Goal: Transaction & Acquisition: Purchase product/service

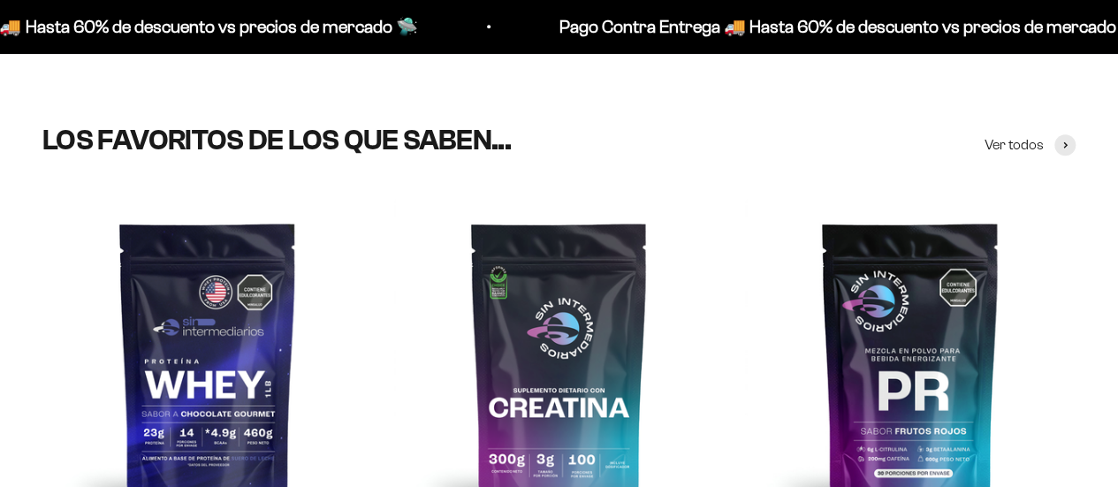
scroll to position [743, 0]
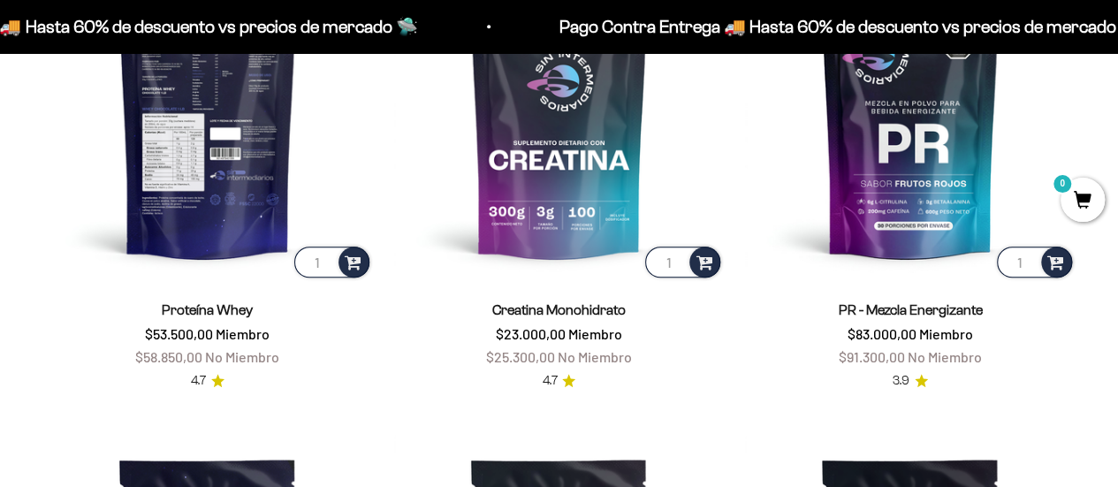
click at [271, 219] on img at bounding box center [207, 115] width 331 height 331
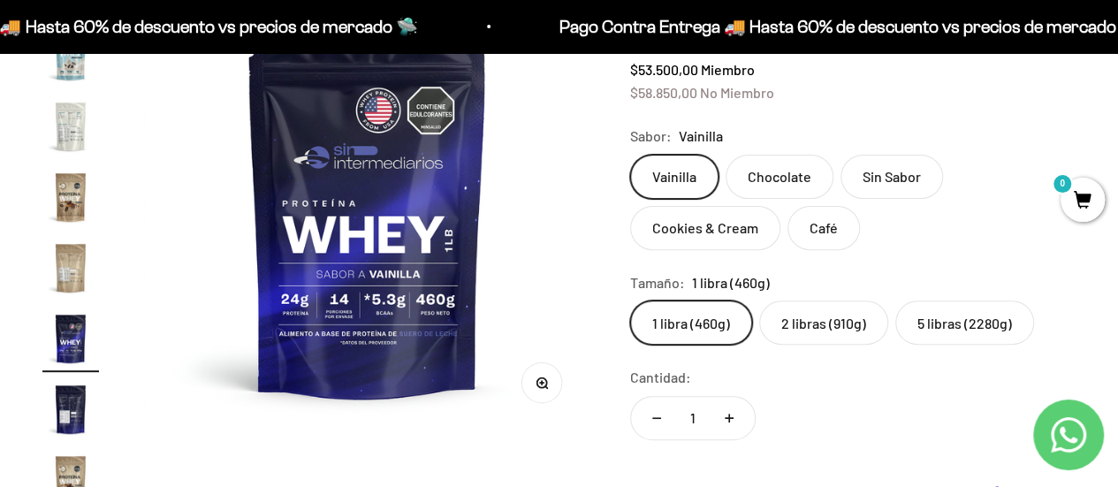
scroll to position [212, 0]
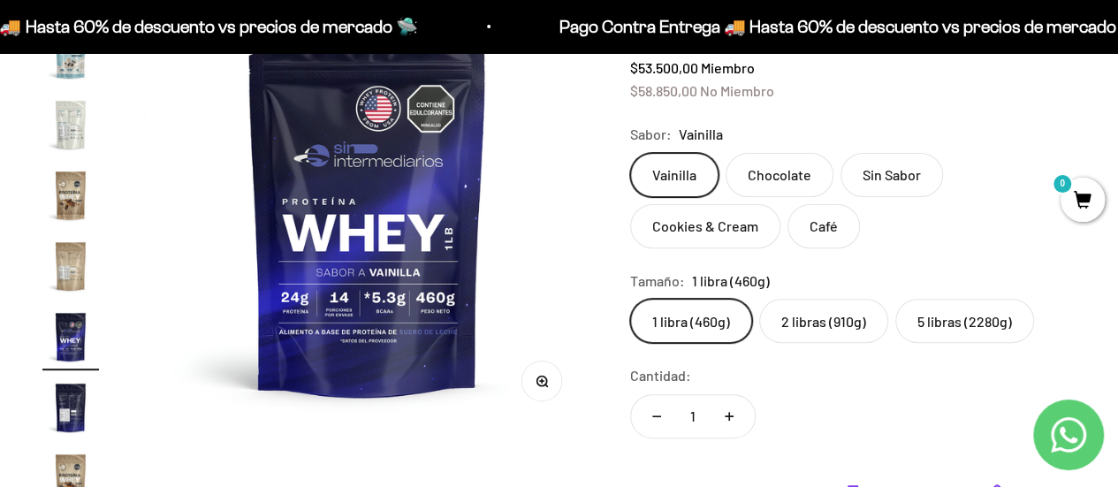
click at [803, 325] on label "2 libras (910g)" at bounding box center [823, 321] width 129 height 44
click at [630, 299] on input "2 libras (910g)" at bounding box center [629, 298] width 1 height 1
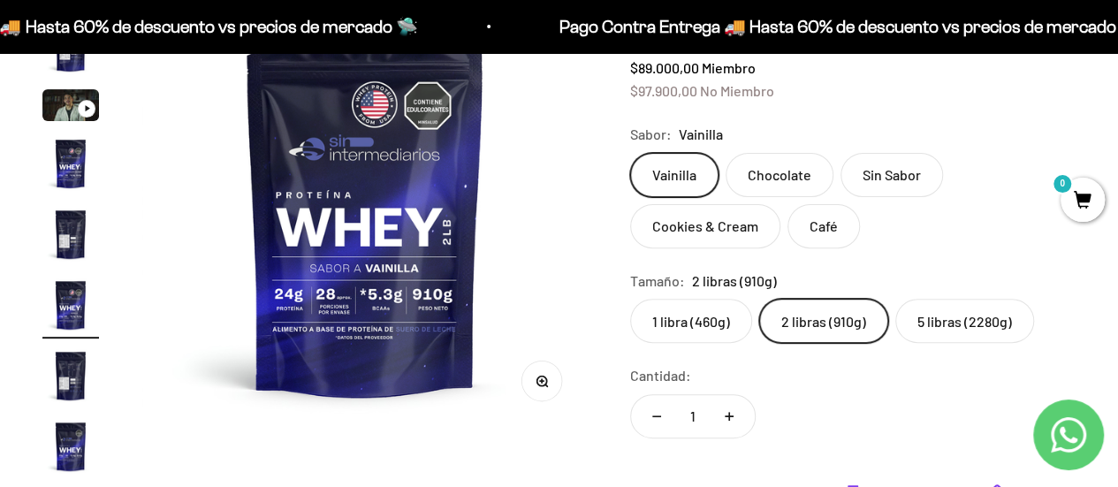
scroll to position [33, 0]
click at [829, 380] on div "Cantidad: 1" at bounding box center [853, 403] width 446 height 79
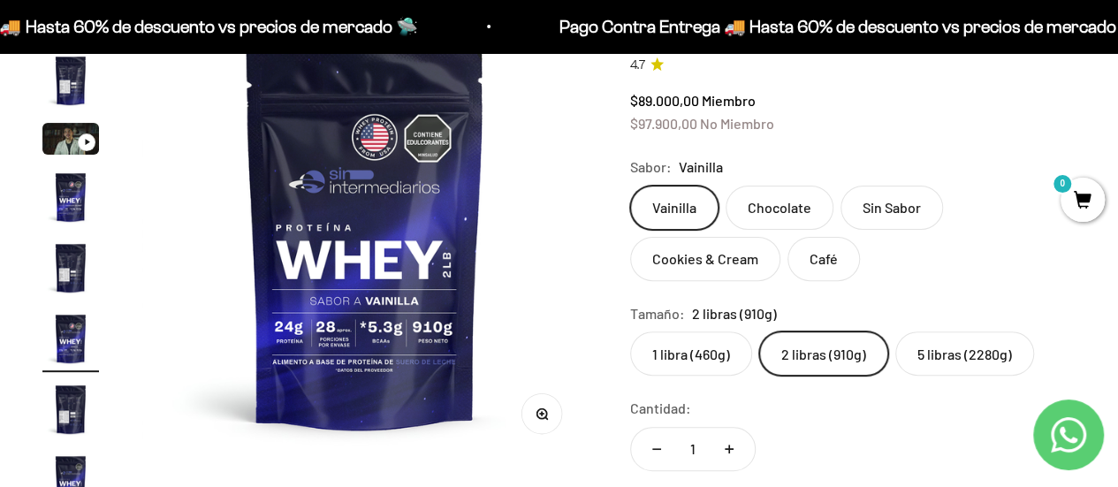
scroll to position [177, 0]
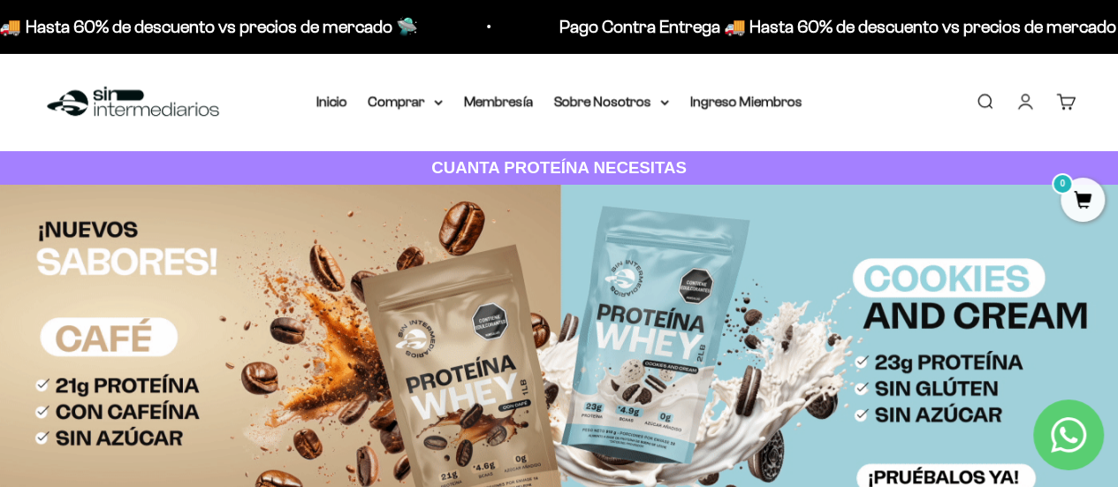
click at [978, 99] on link "Buscar" at bounding box center [984, 101] width 19 height 19
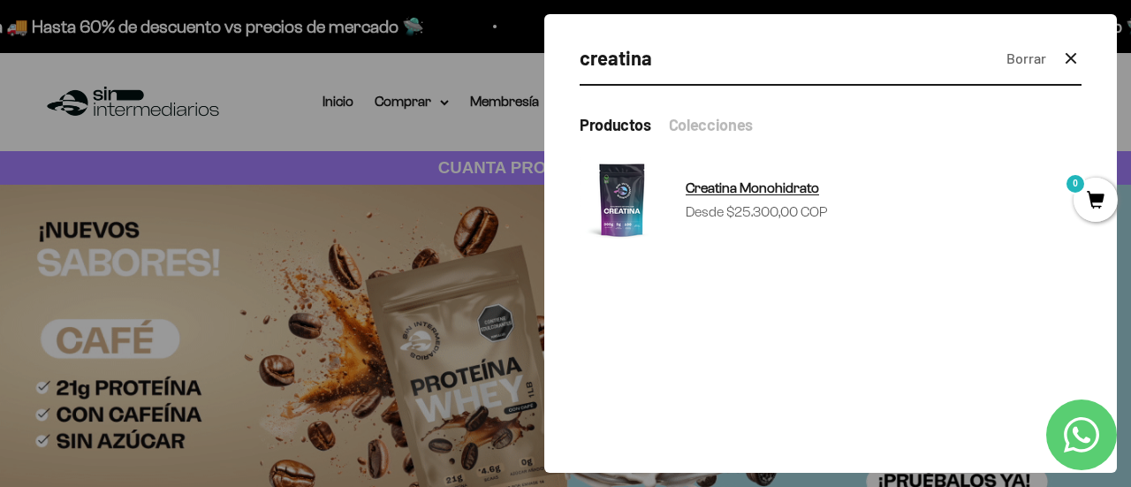
type input "creatina"
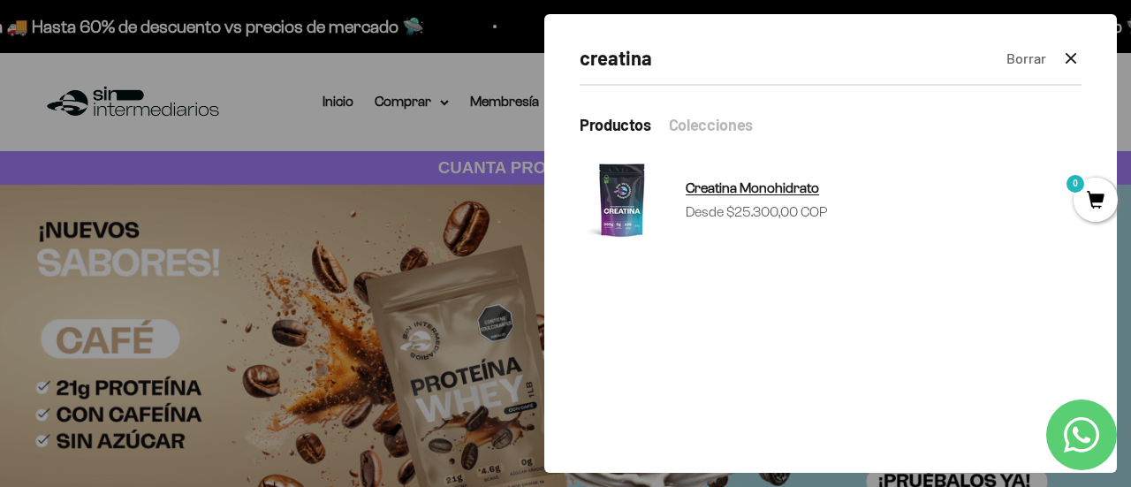
click at [763, 202] on sale-price "Precio de oferta Desde $25.300,00 COP" at bounding box center [757, 212] width 142 height 23
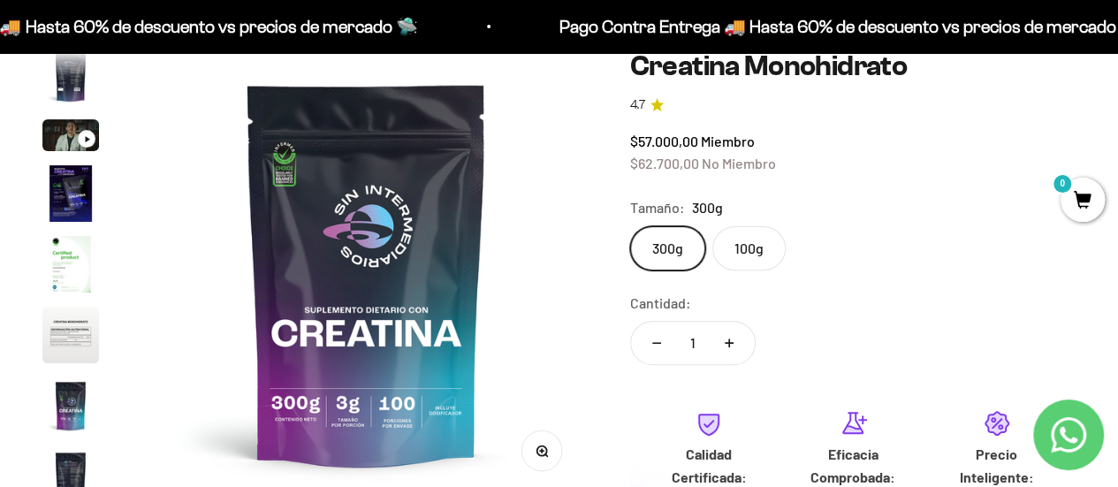
scroll to position [141, 0]
